Goal: Feedback & Contribution: Submit feedback/report problem

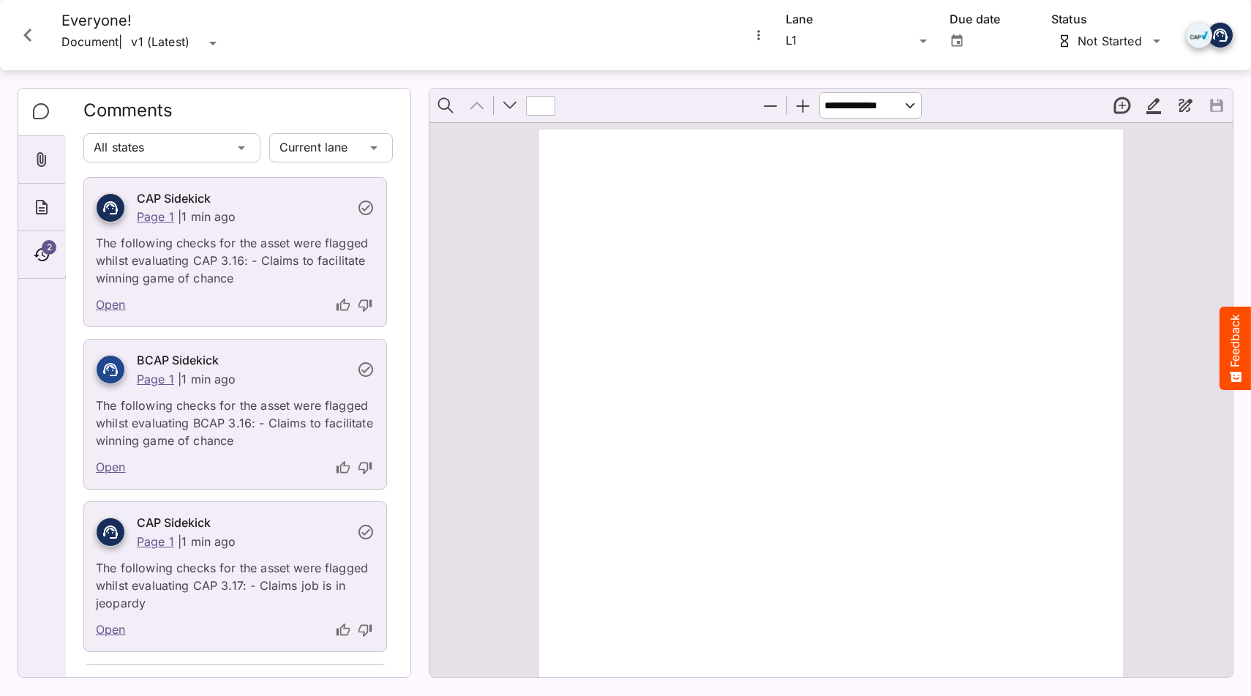
type input "*"
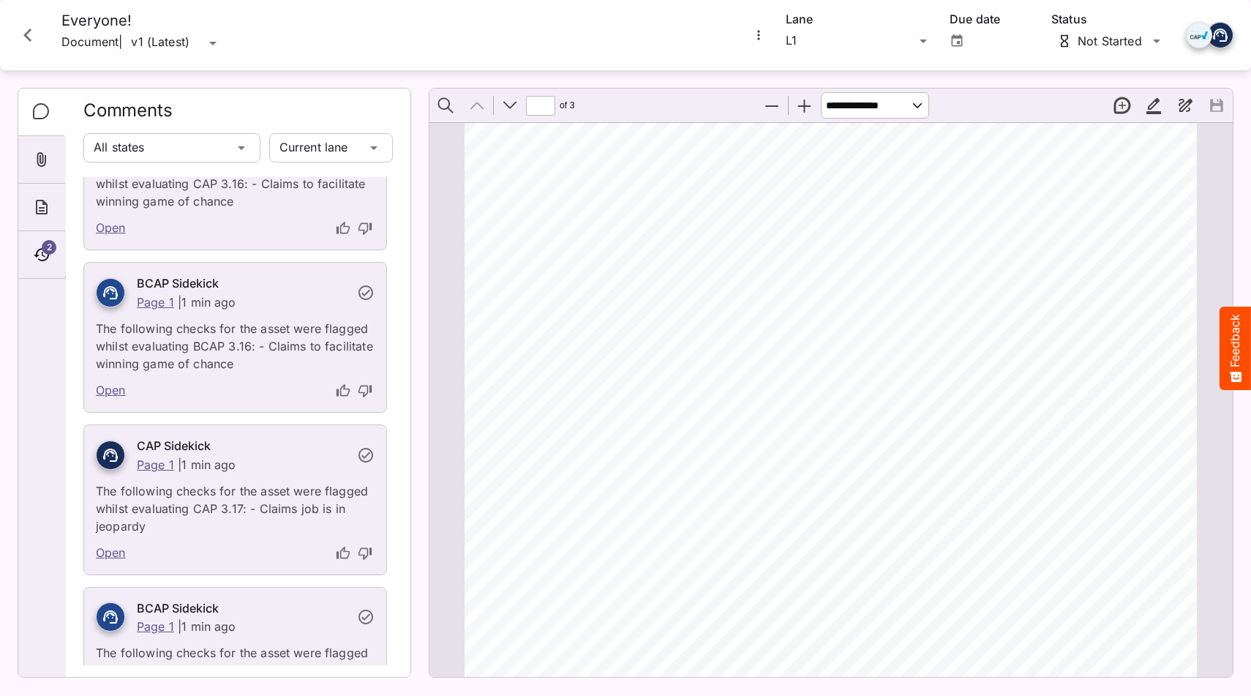
scroll to position [160, 0]
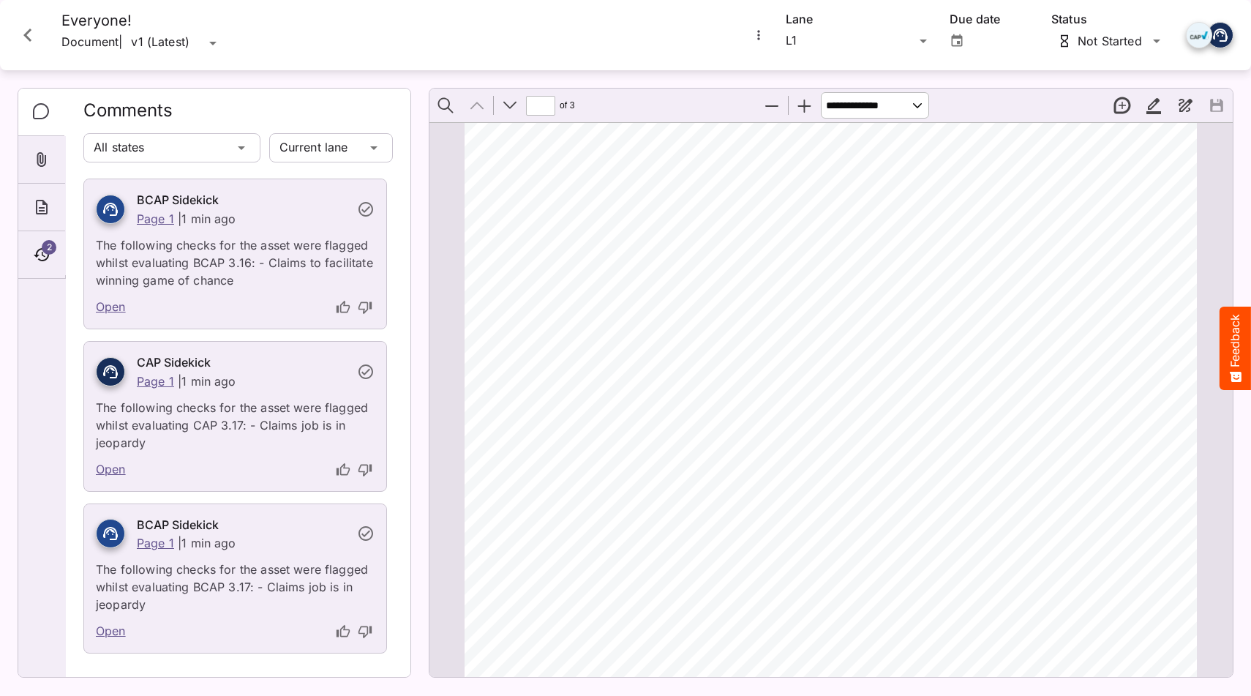
click at [345, 475] on icon "thumb-up" at bounding box center [343, 469] width 15 height 15
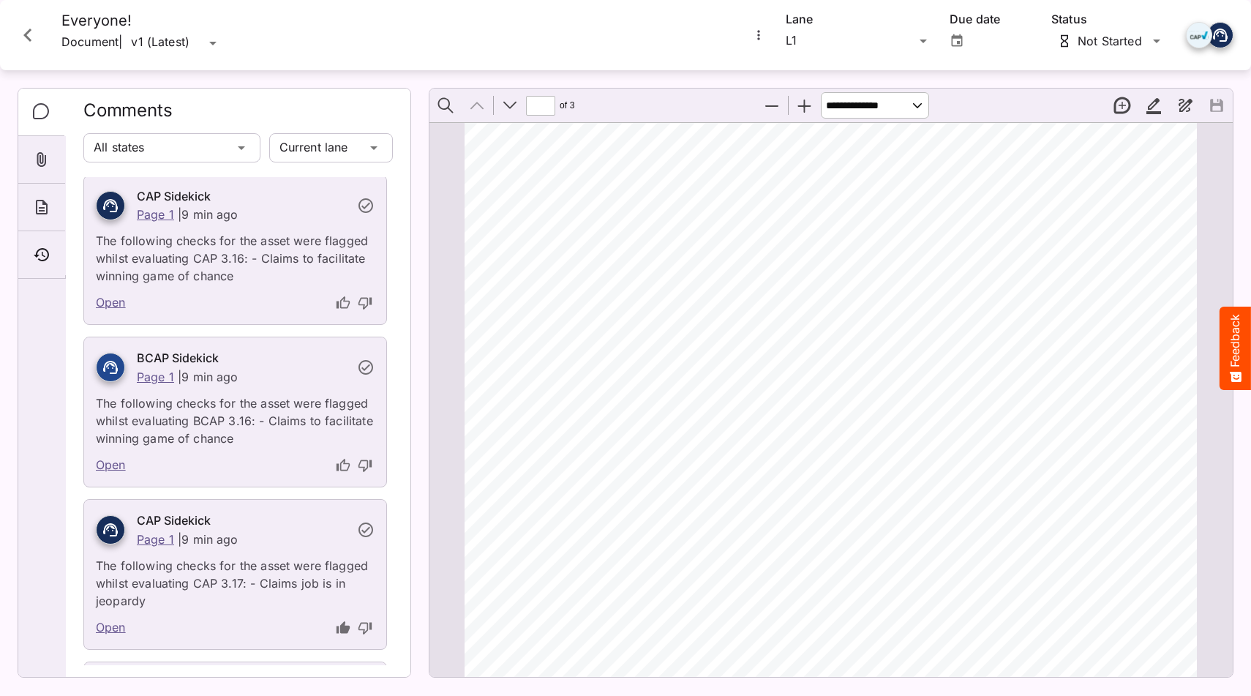
scroll to position [0, 0]
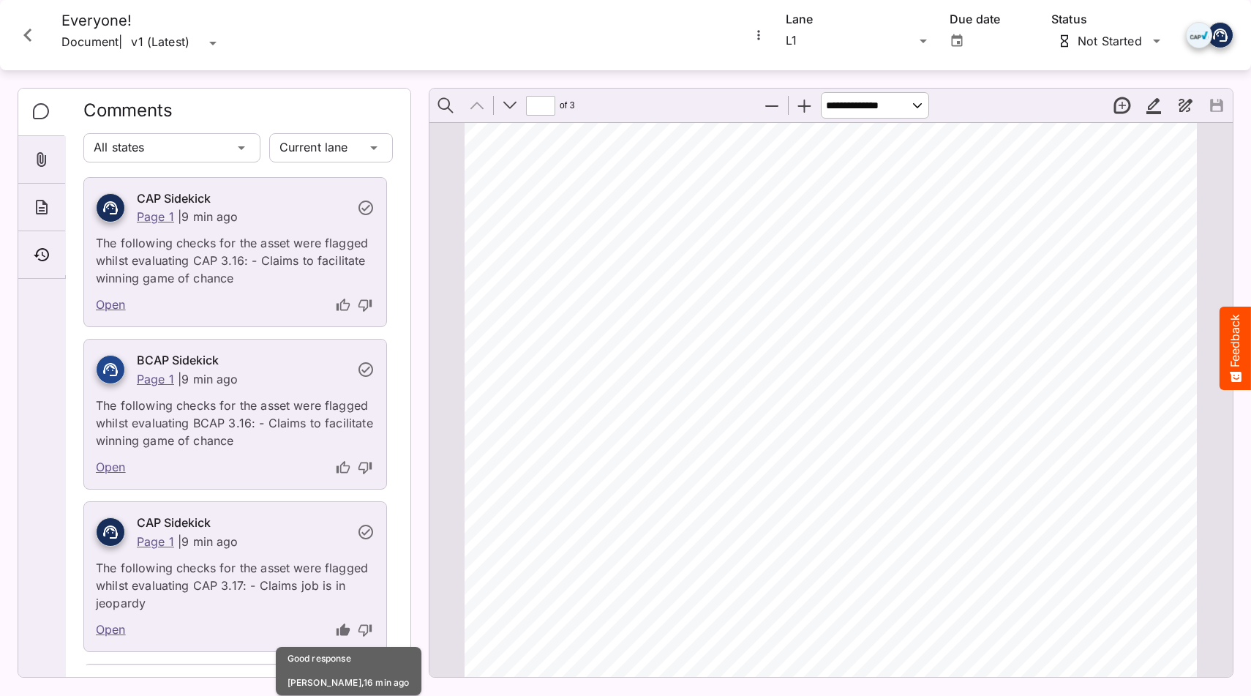
click at [343, 629] on icon "thumb-up" at bounding box center [342, 628] width 13 height 12
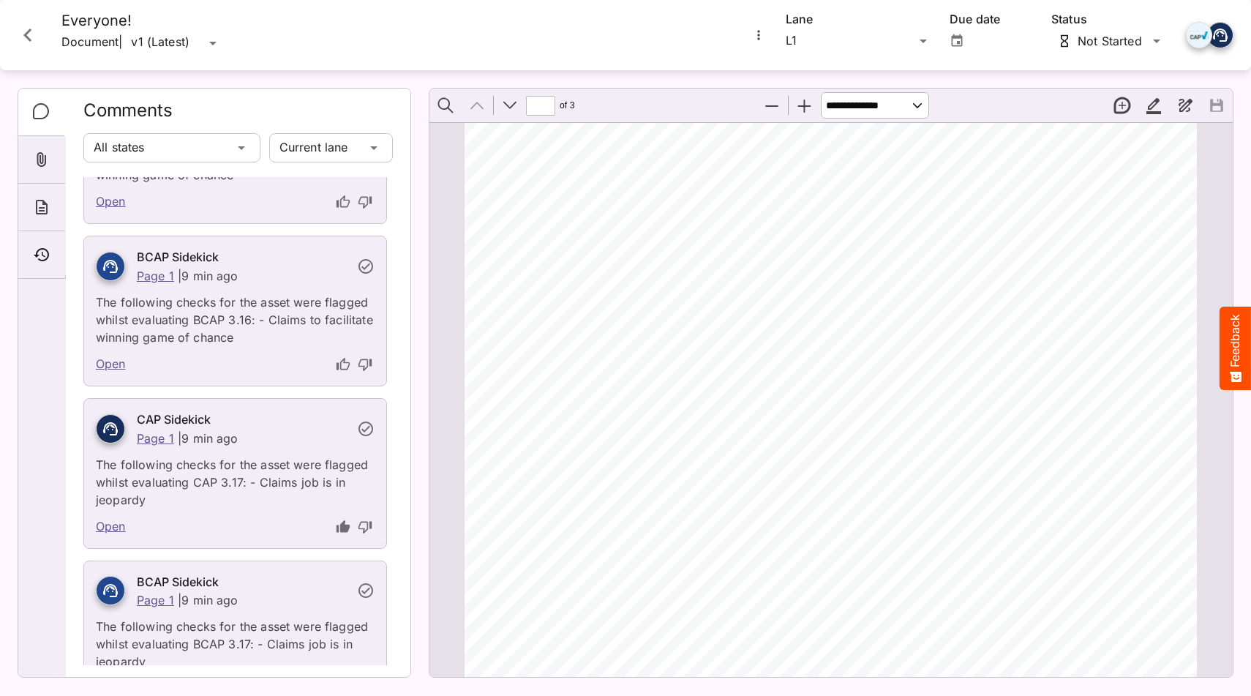
scroll to position [105, 0]
click at [365, 526] on icon "thumb-down" at bounding box center [365, 525] width 15 height 15
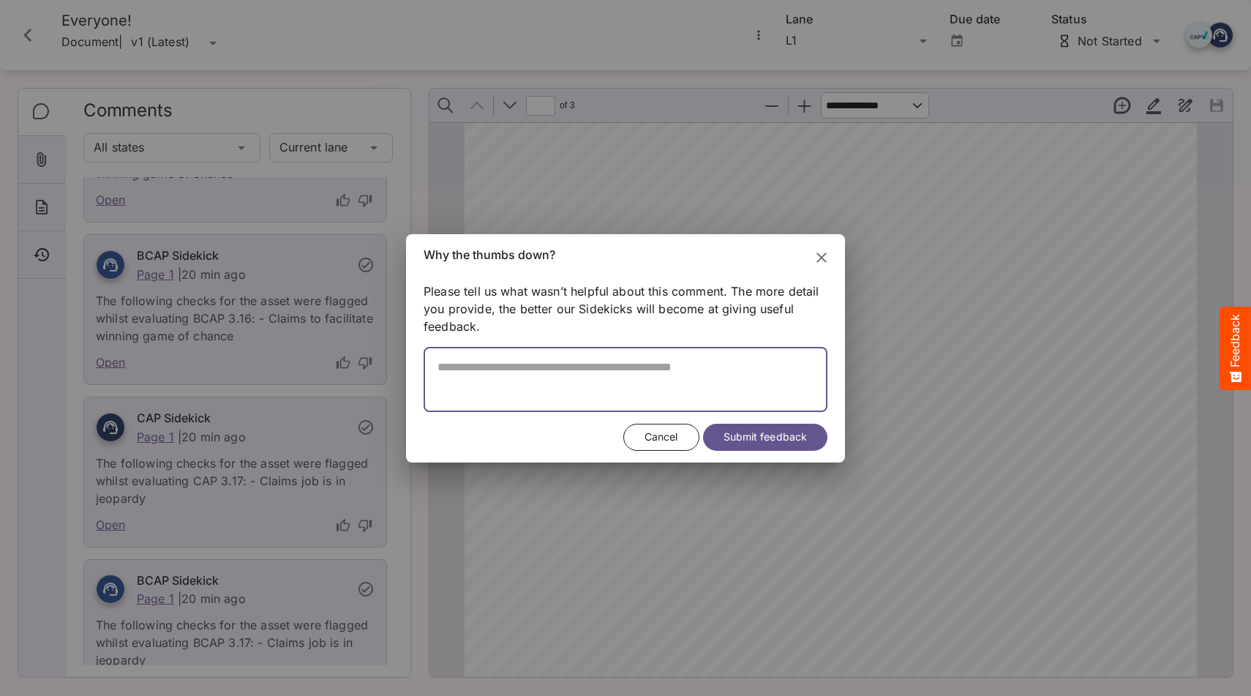
click at [557, 404] on textarea at bounding box center [625, 386] width 404 height 52
type textarea "**********"
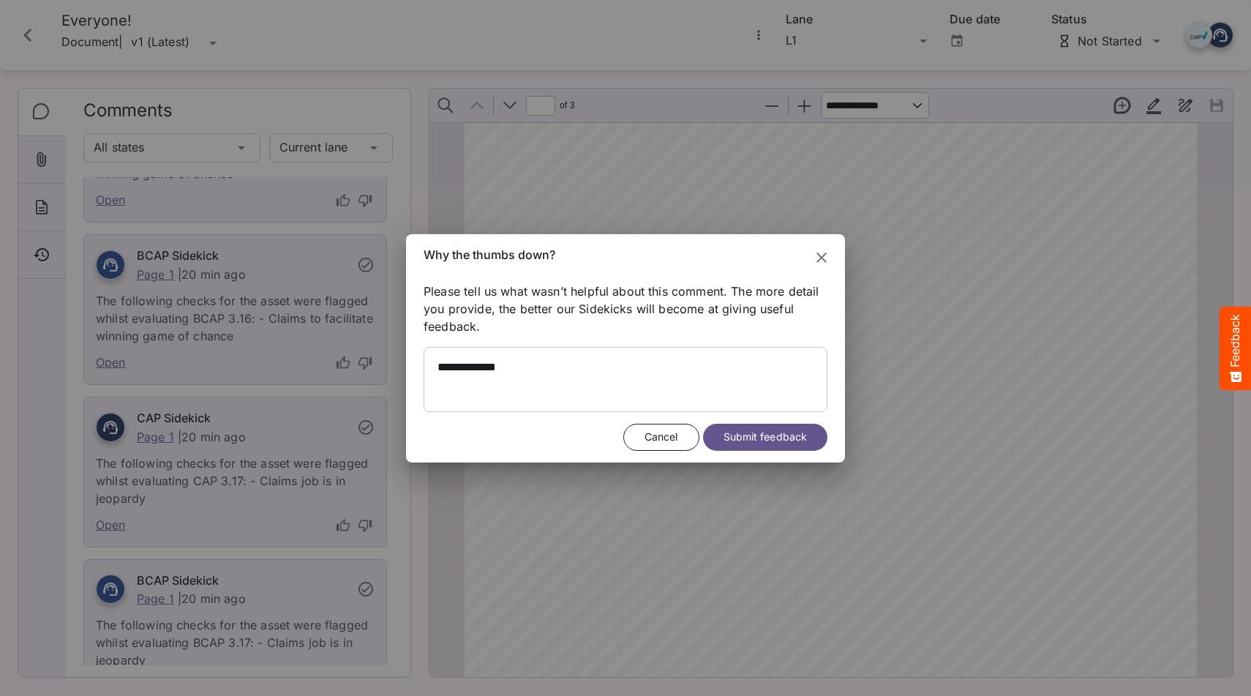
click at [764, 434] on span "Submit feedback" at bounding box center [764, 437] width 83 height 18
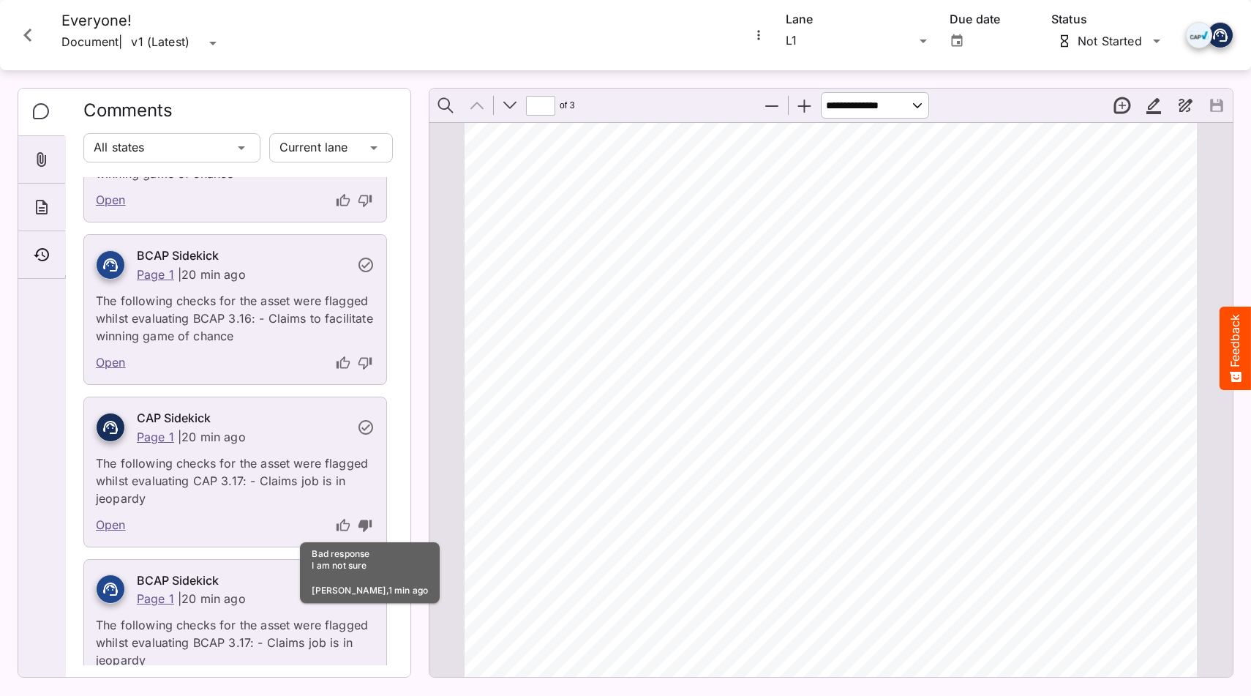
click at [38, 33] on icon "Close card" at bounding box center [28, 35] width 26 height 26
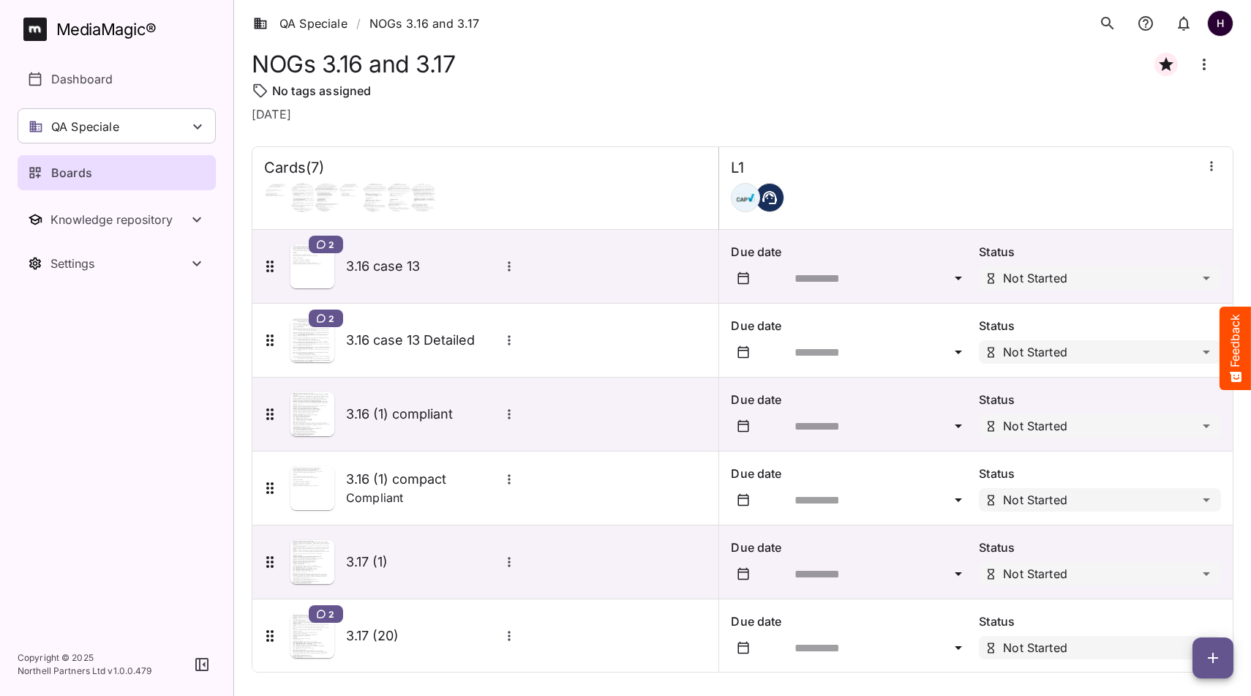
click at [1221, 655] on span "button" at bounding box center [1212, 658] width 41 height 18
click at [1158, 566] on p "Add new card" at bounding box center [1176, 564] width 79 height 18
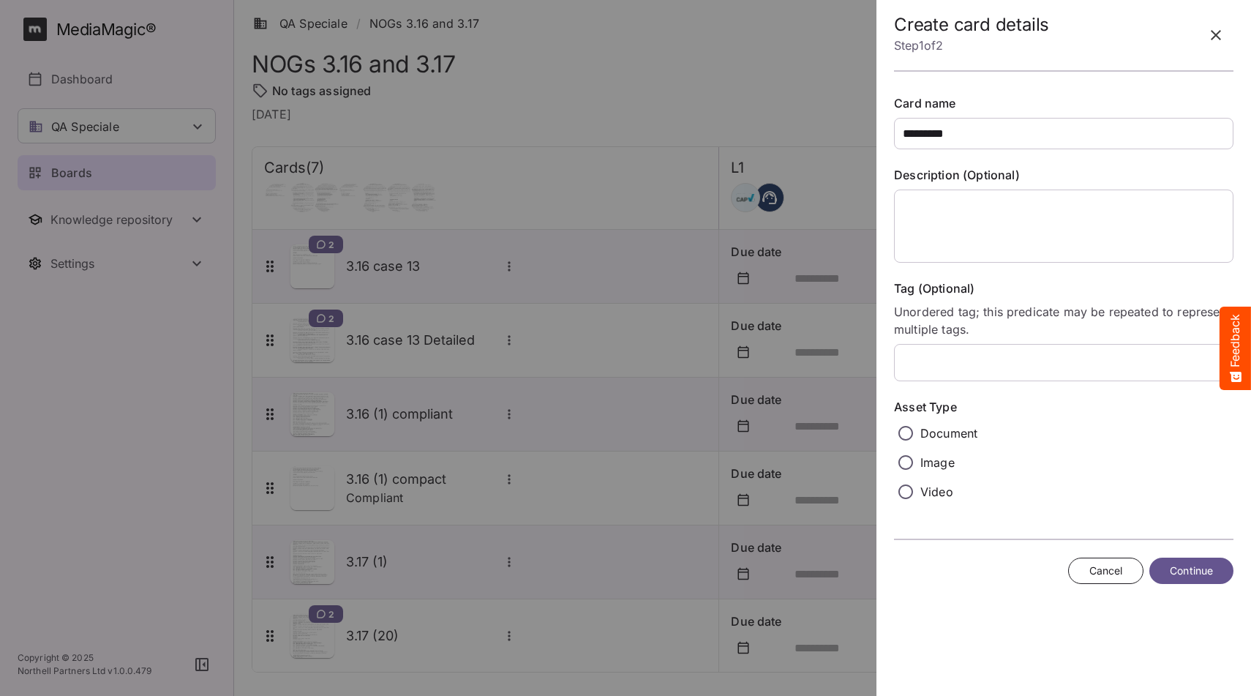
type input "*********"
click at [904, 419] on div "Asset Type Document Image Video" at bounding box center [1063, 454] width 339 height 110
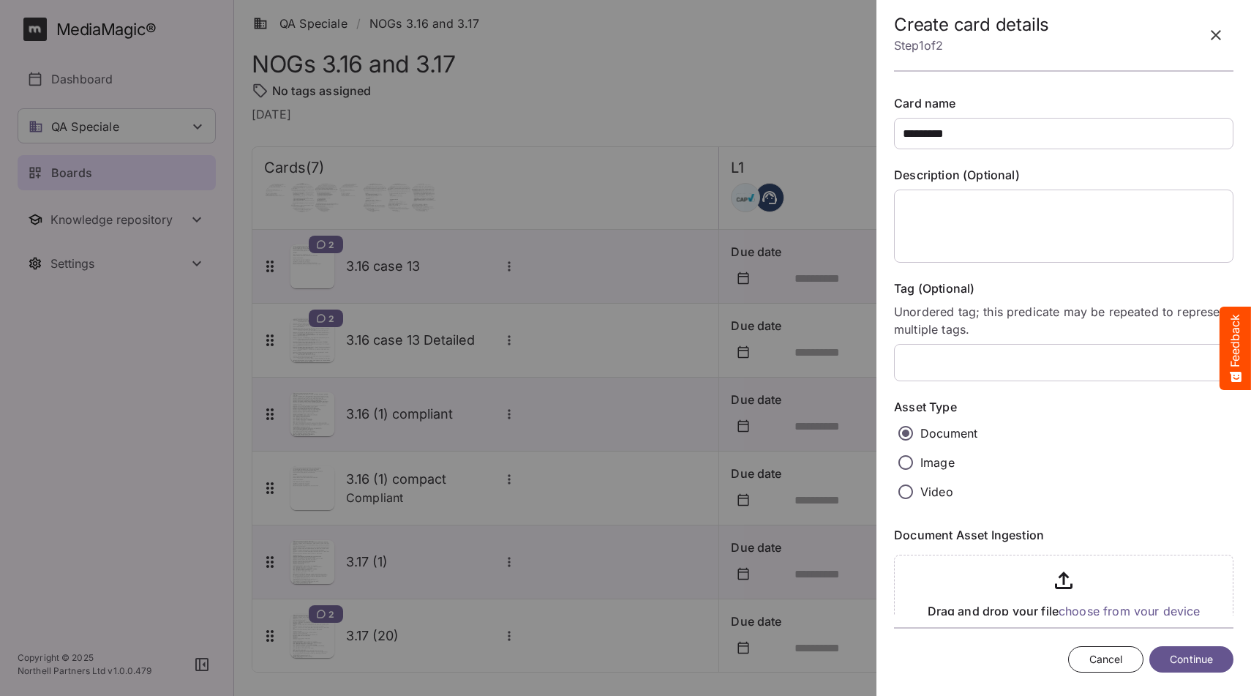
scroll to position [61, 0]
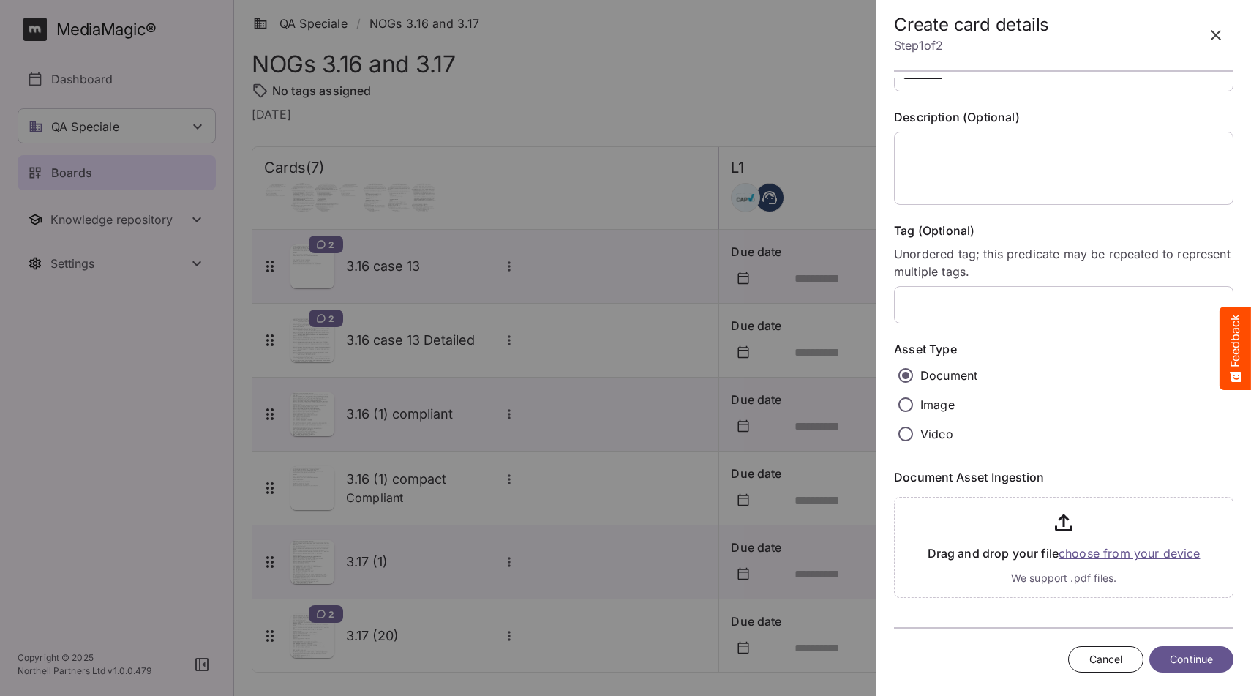
click at [1087, 559] on input "file" at bounding box center [1063, 544] width 339 height 107
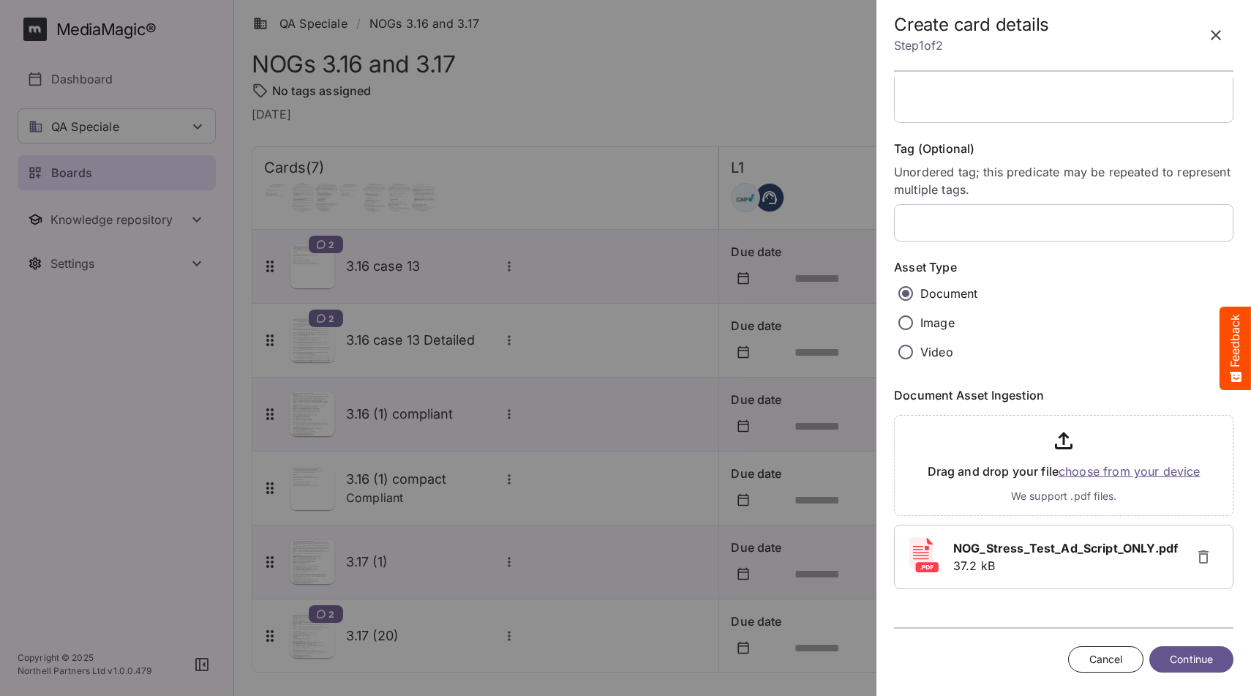
click at [1196, 655] on span "Continue" at bounding box center [1190, 659] width 43 height 18
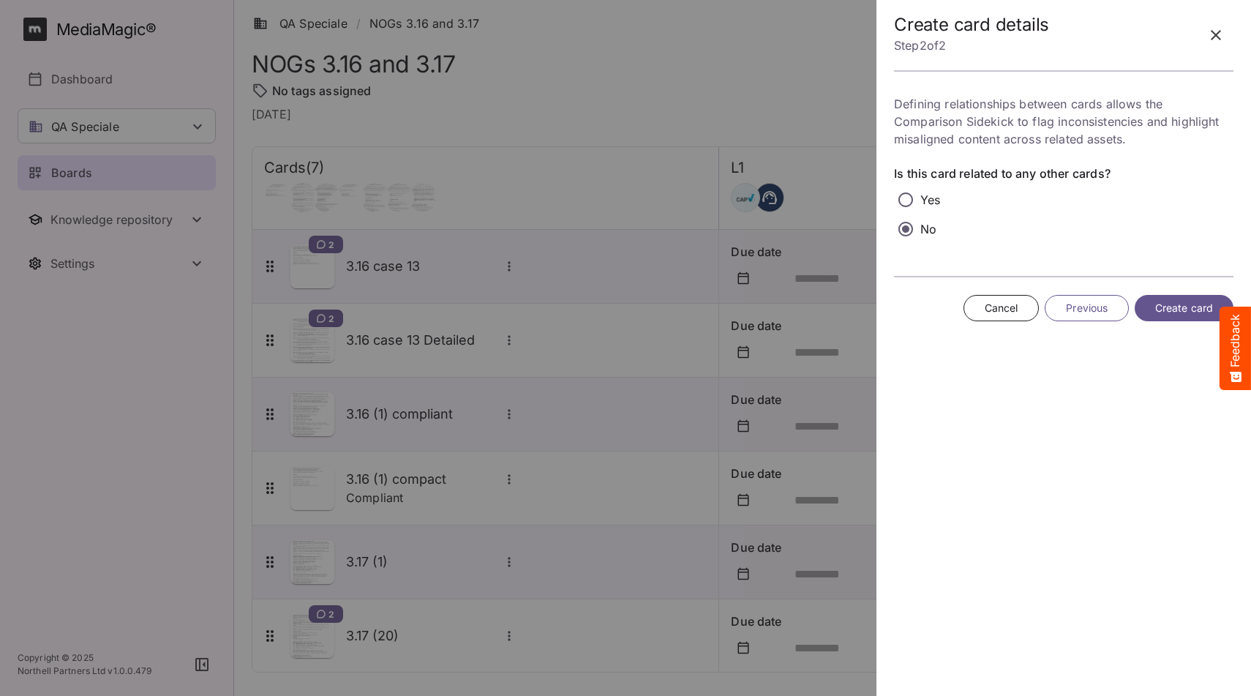
scroll to position [0, 0]
click at [1147, 309] on button "Create card" at bounding box center [1183, 308] width 99 height 27
